Goal: Information Seeking & Learning: Learn about a topic

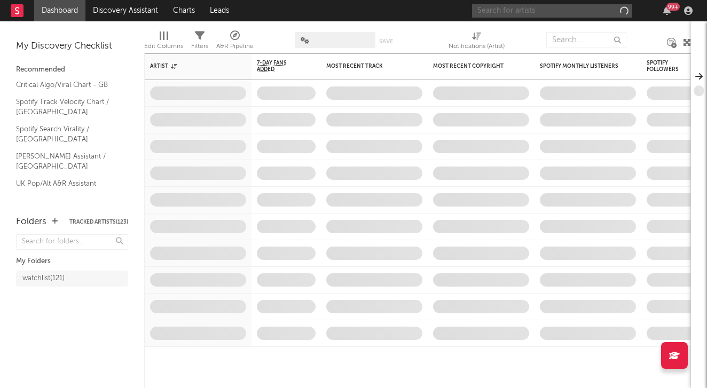
click at [558, 10] on input "text" at bounding box center [552, 10] width 160 height 13
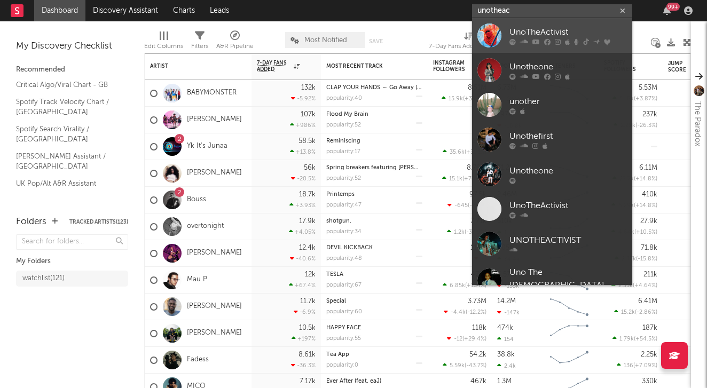
type input "unotheac"
click at [511, 47] on link "UnoTheActivist" at bounding box center [552, 35] width 160 height 35
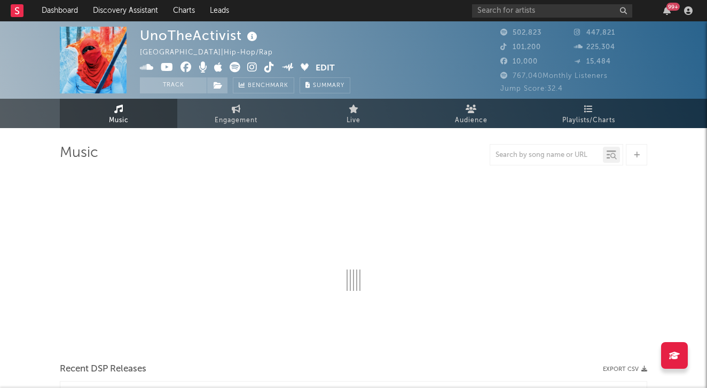
select select "6m"
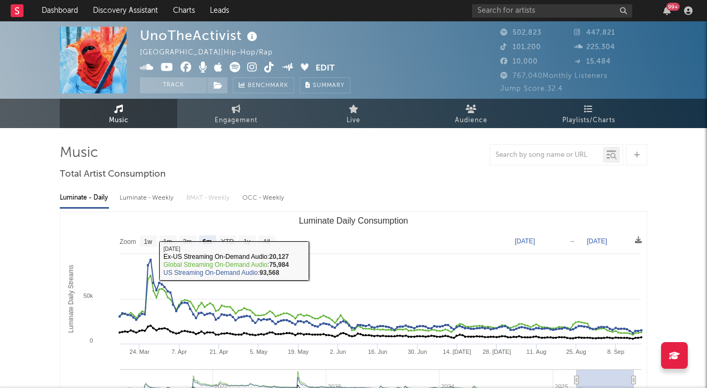
click at [144, 201] on div "Luminate - Weekly" at bounding box center [148, 198] width 56 height 18
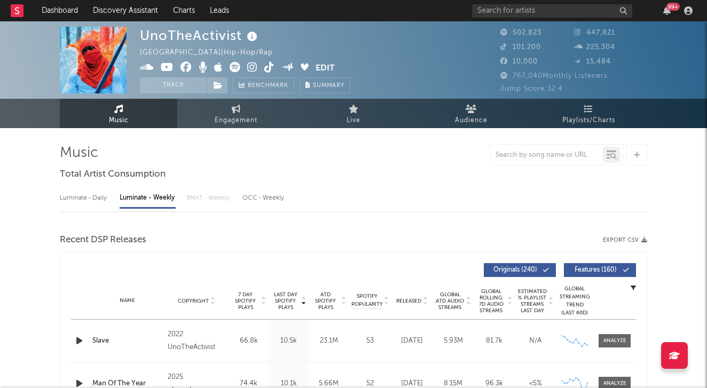
select select "6m"
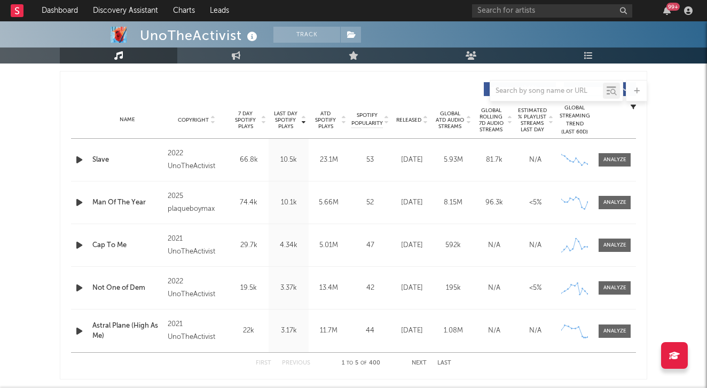
scroll to position [391, 0]
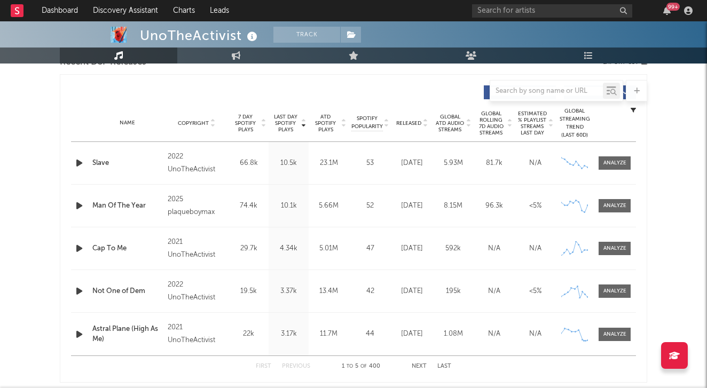
click at [423, 125] on icon at bounding box center [424, 125] width 5 height 4
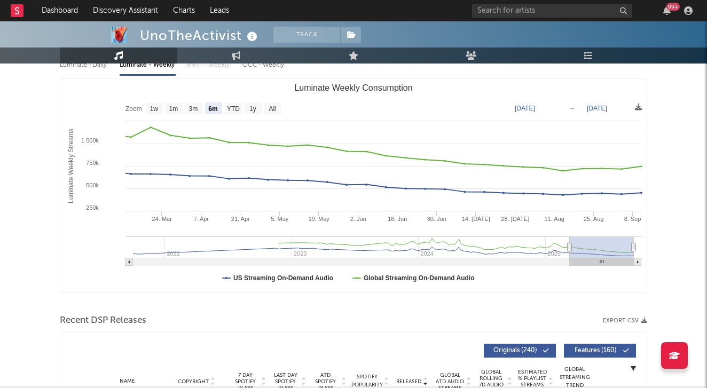
scroll to position [51, 0]
